Goal: Find contact information: Find contact information

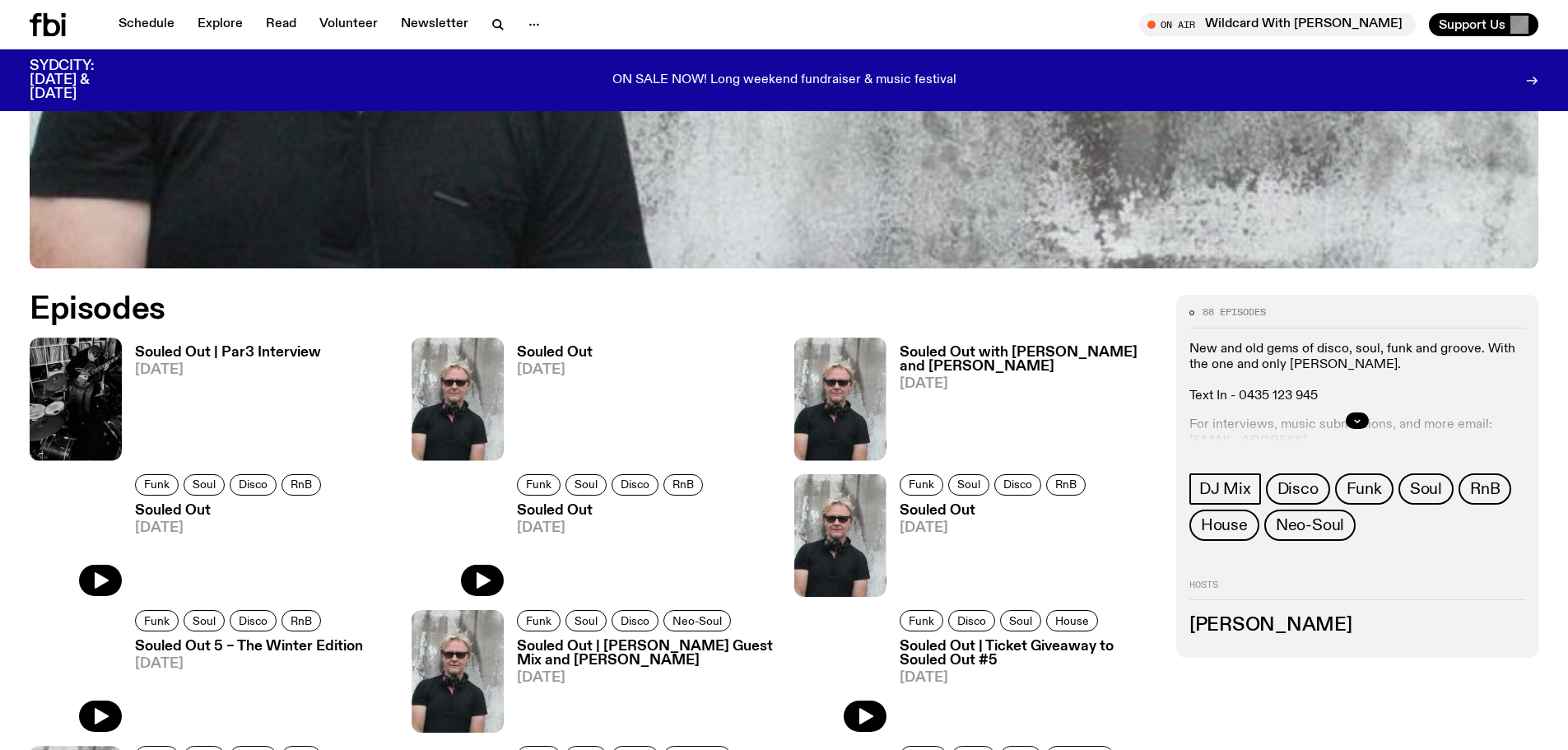
scroll to position [817, 0]
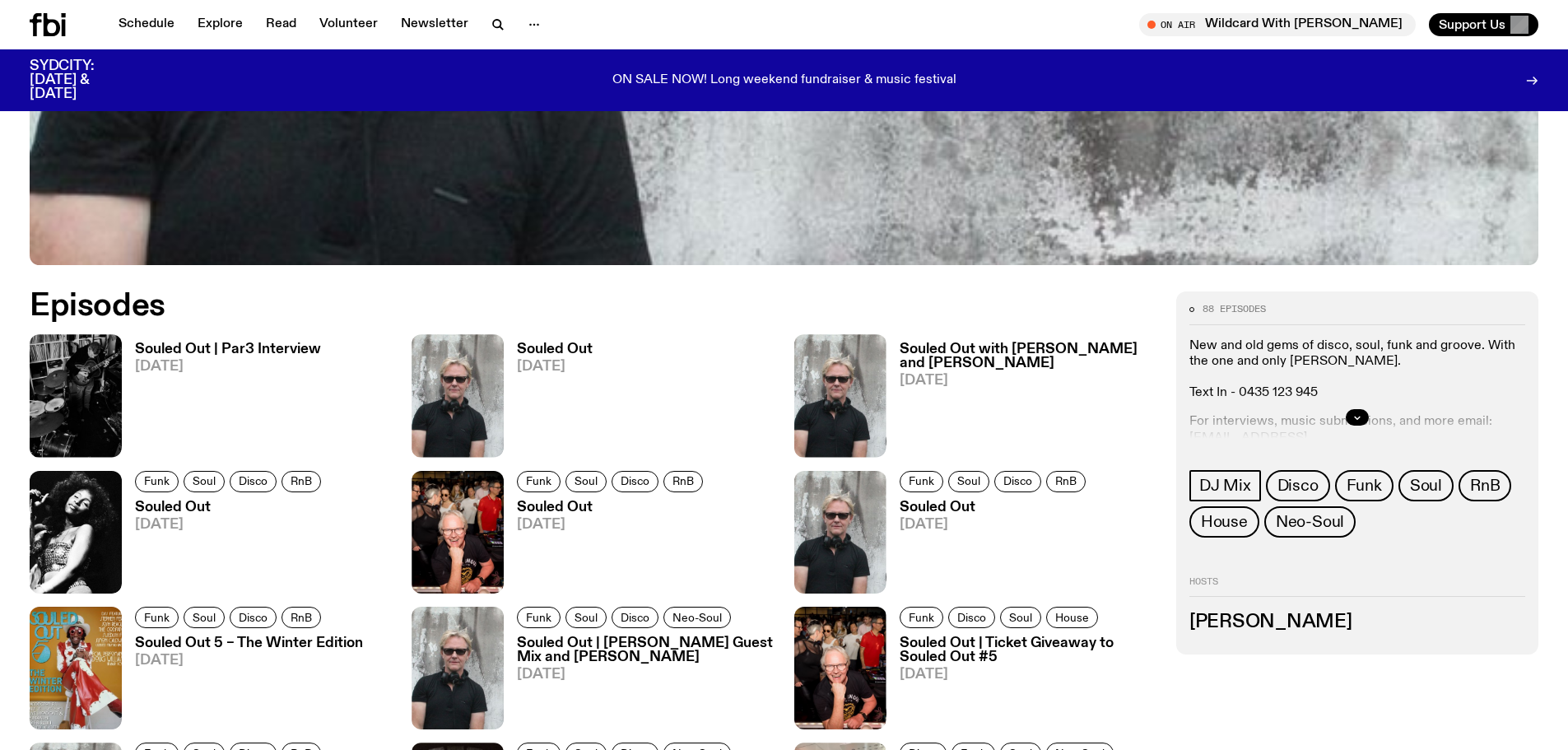
click at [1318, 432] on div at bounding box center [1357, 417] width 336 height 52
click at [1329, 409] on div at bounding box center [1357, 417] width 336 height 52
click at [1346, 416] on button "button" at bounding box center [1357, 417] width 23 height 17
drag, startPoint x: 1325, startPoint y: 437, endPoint x: 1174, endPoint y: 439, distance: 151.0
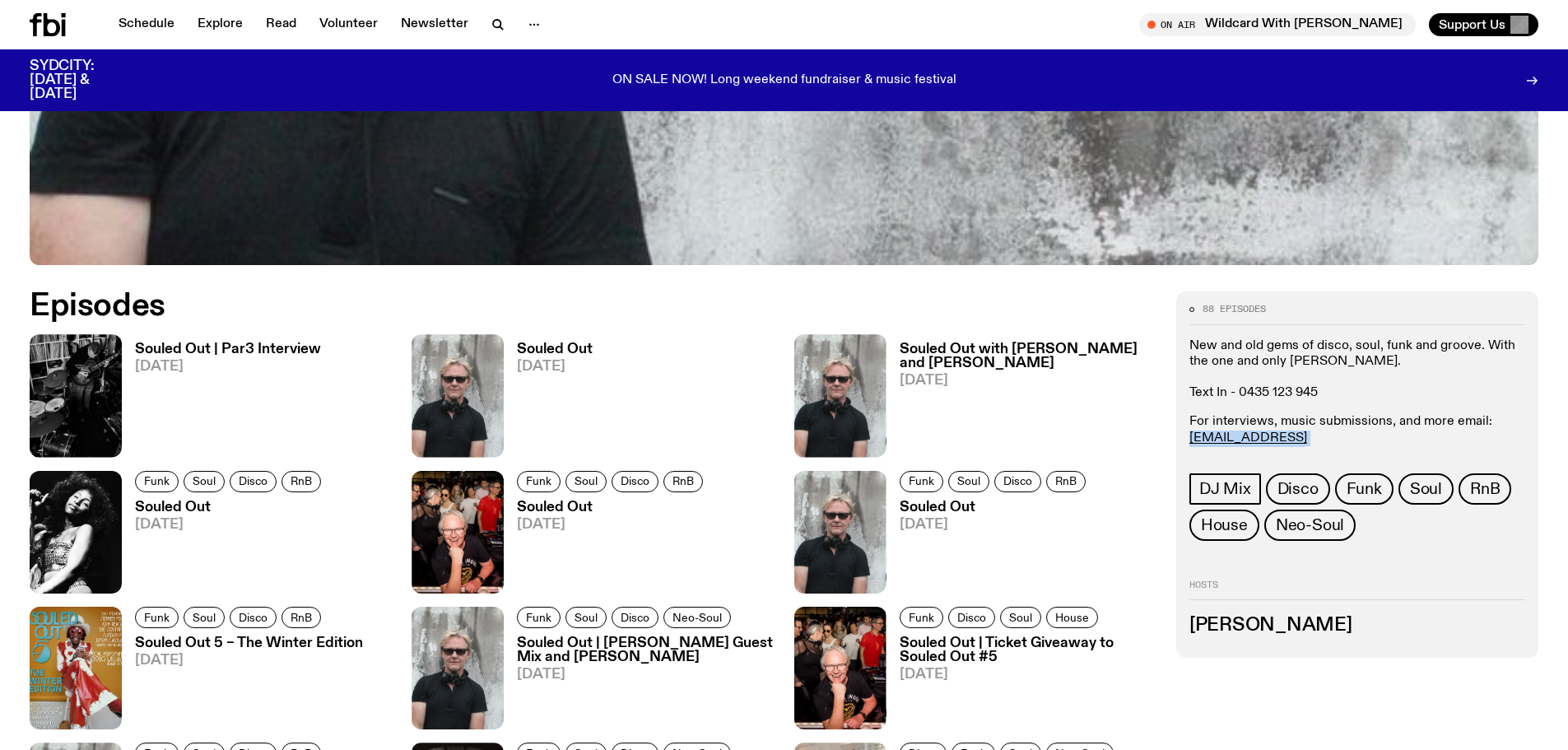
copy p "[EMAIL_ADDRESS][DOMAIN_NAME]"
drag, startPoint x: 1495, startPoint y: 436, endPoint x: 1342, endPoint y: 441, distance: 153.1
click at [1342, 441] on p "For interviews, music submissions, and more email: [EMAIL_ADDRESS][DOMAIN_NAME]…" at bounding box center [1357, 446] width 336 height 64
copy link "[EMAIL_ADDRESS][DOMAIN_NAME]"
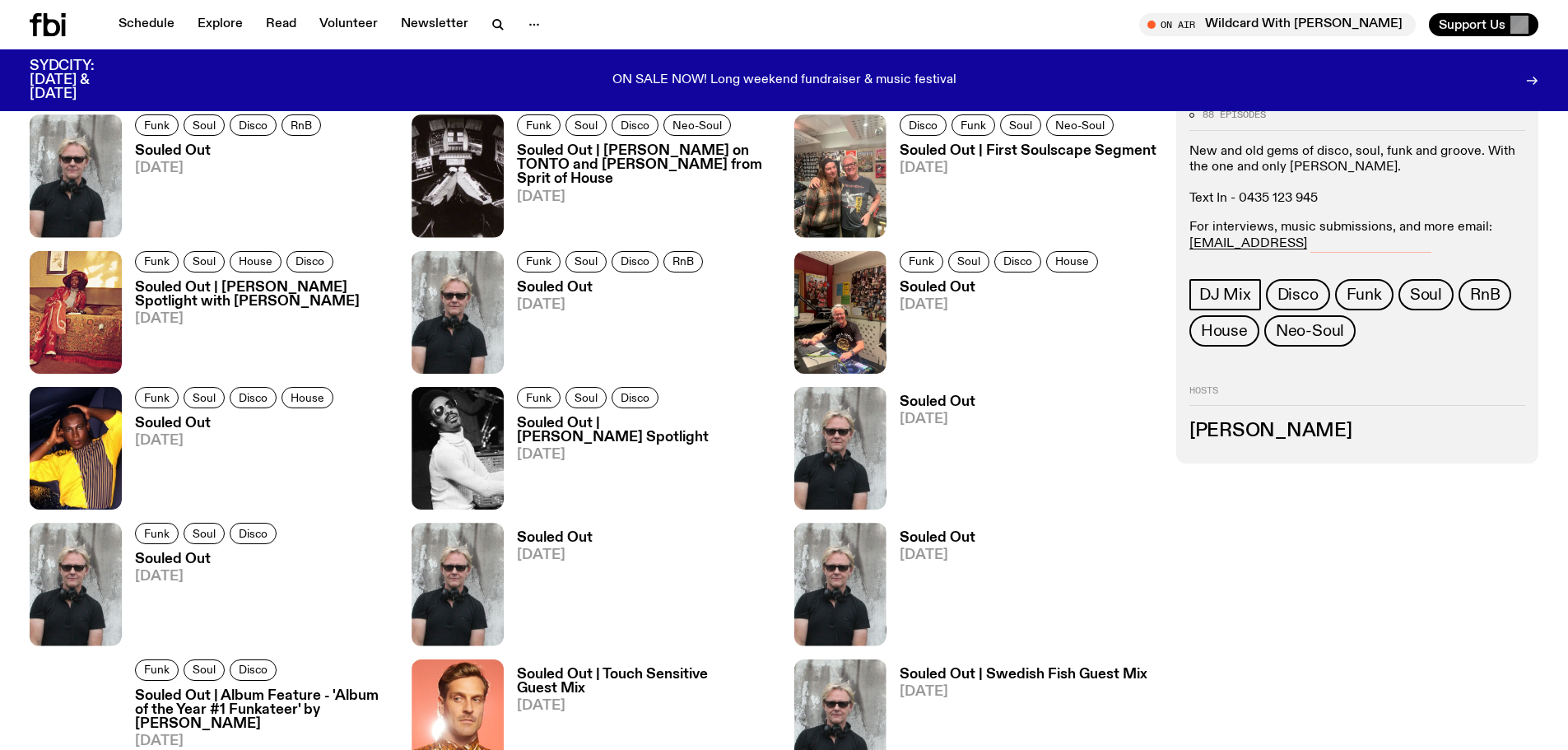
scroll to position [1718, 0]
